Goal: Task Accomplishment & Management: Manage account settings

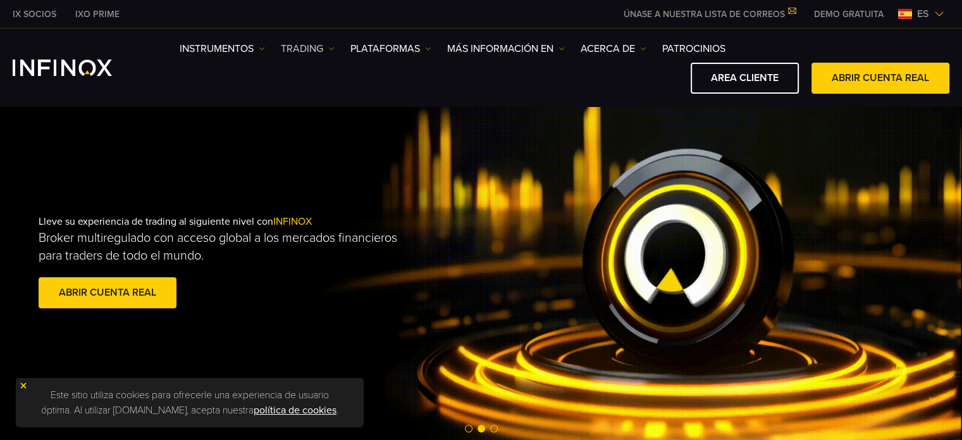
click at [328, 47] on link "TRADING" at bounding box center [308, 48] width 54 height 15
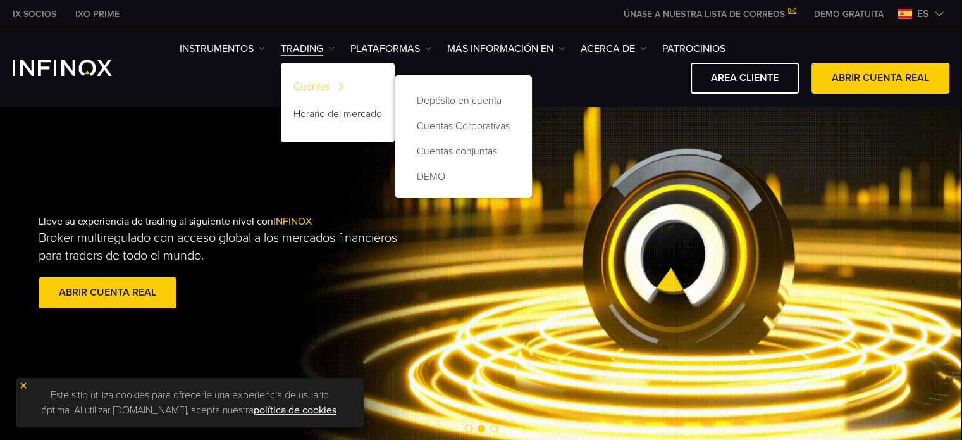
click at [324, 84] on link "Cuentas" at bounding box center [338, 88] width 114 height 27
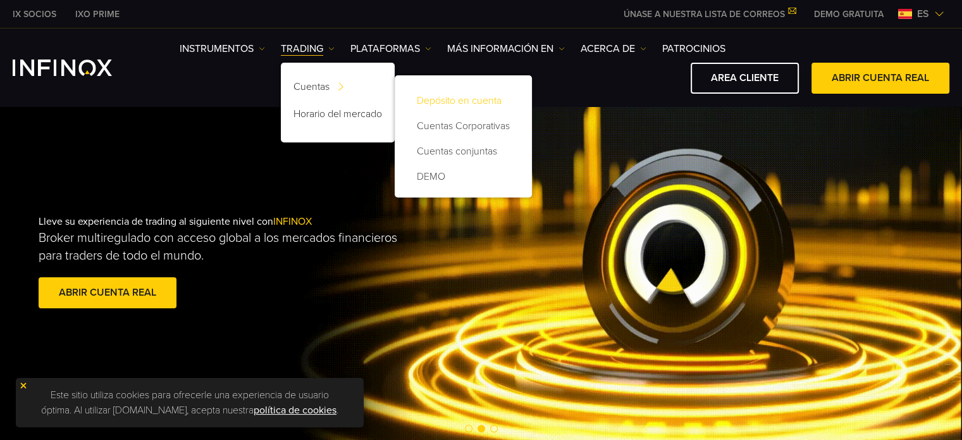
click at [457, 105] on link "Depósito en cuenta" at bounding box center [463, 100] width 112 height 25
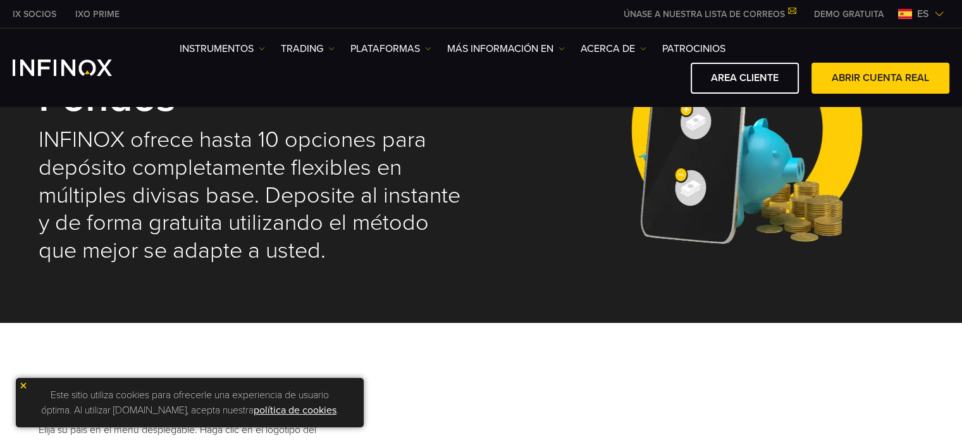
select select "***"
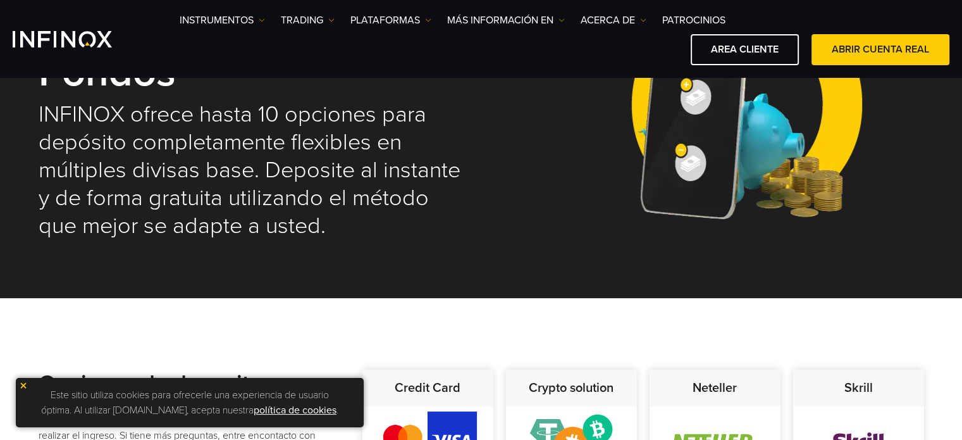
click at [274, 409] on link "política de cookies" at bounding box center [295, 410] width 83 height 13
click at [769, 52] on link "AREA CLIENTE" at bounding box center [745, 49] width 108 height 31
